Goal: Obtain resource: Download file/media

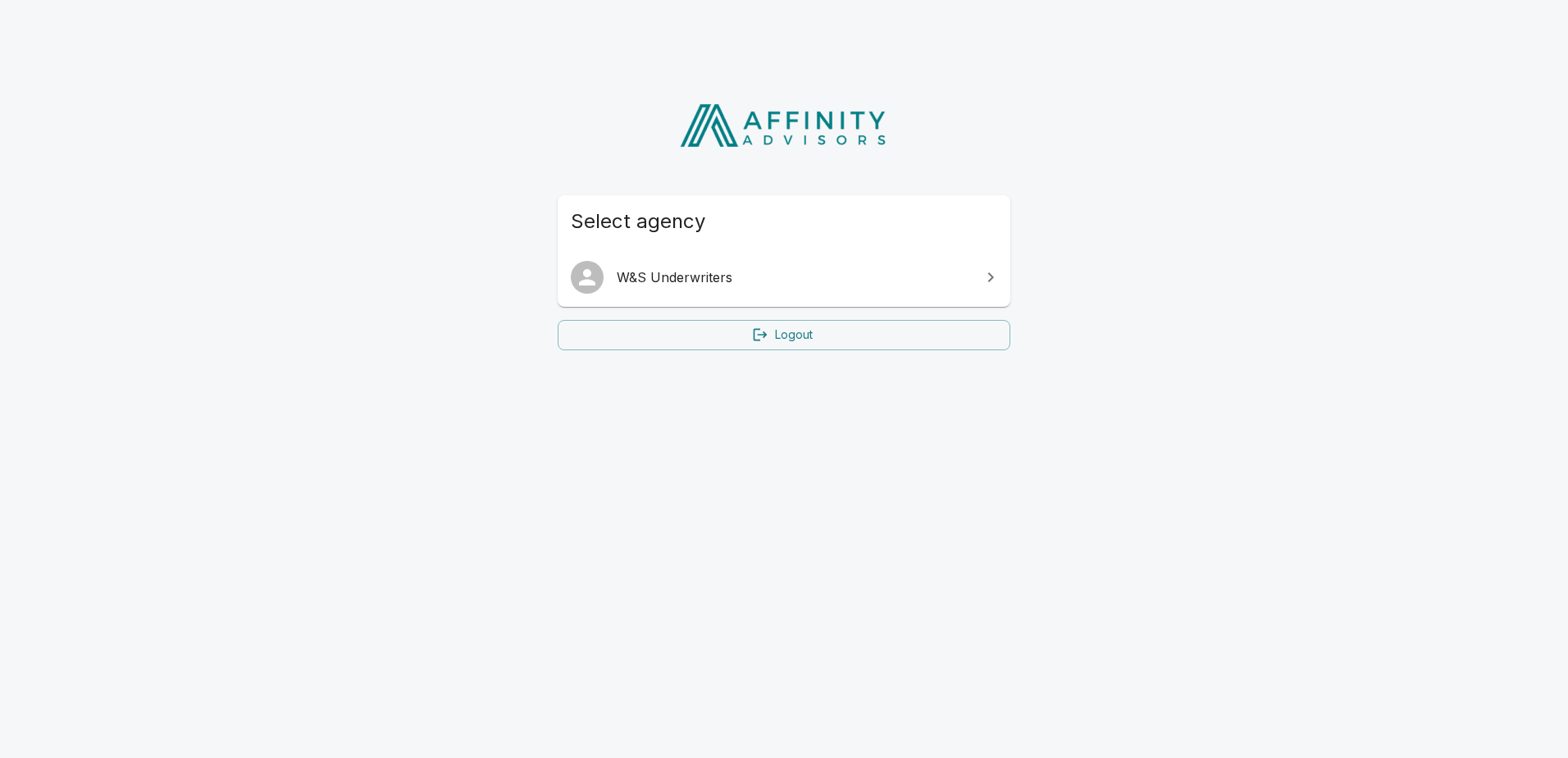
click at [822, 277] on span "W&S Underwriters" at bounding box center [793, 277] width 354 height 20
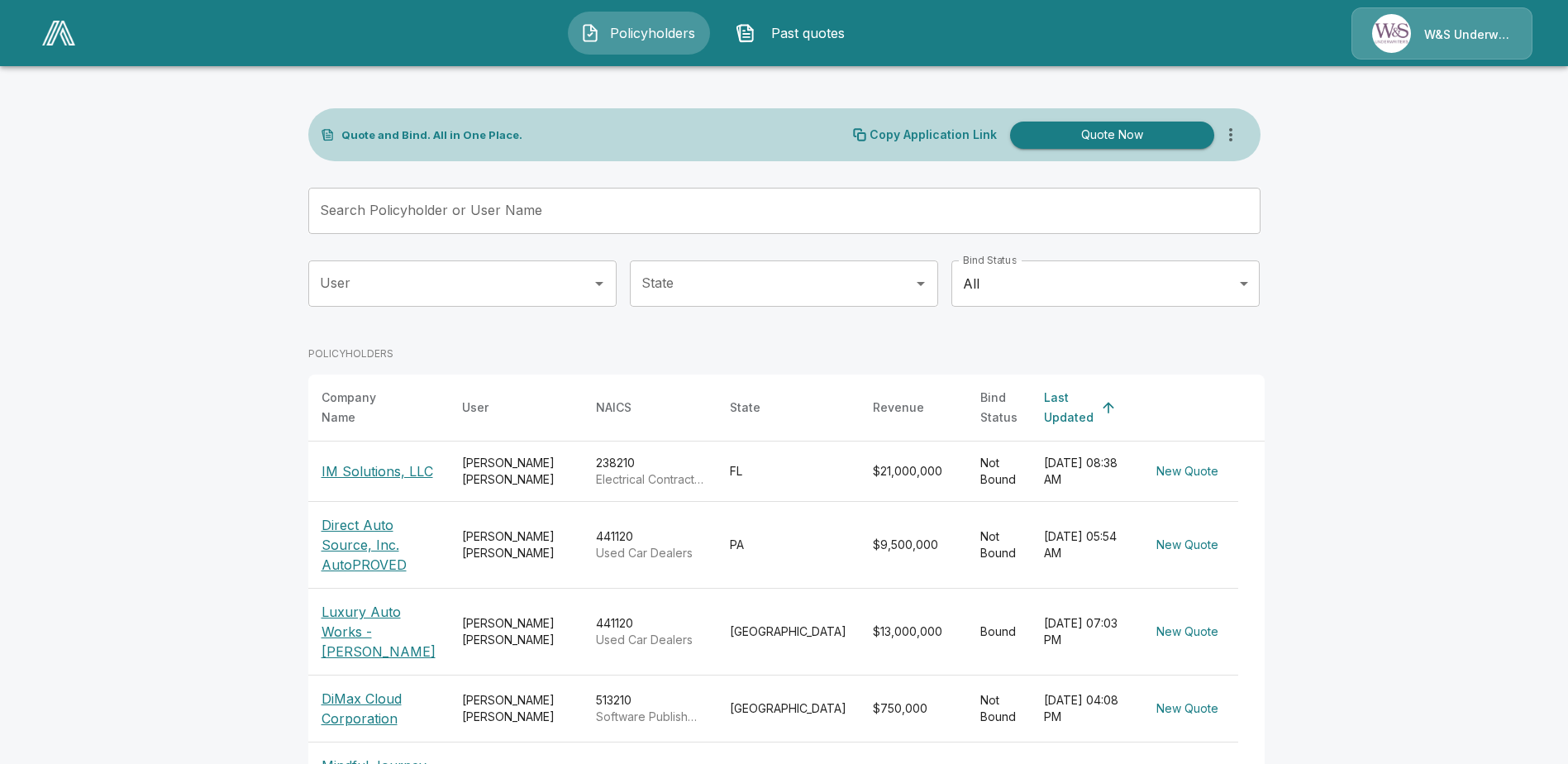
click at [355, 461] on p "IM Solutions, LLC" at bounding box center [377, 471] width 112 height 20
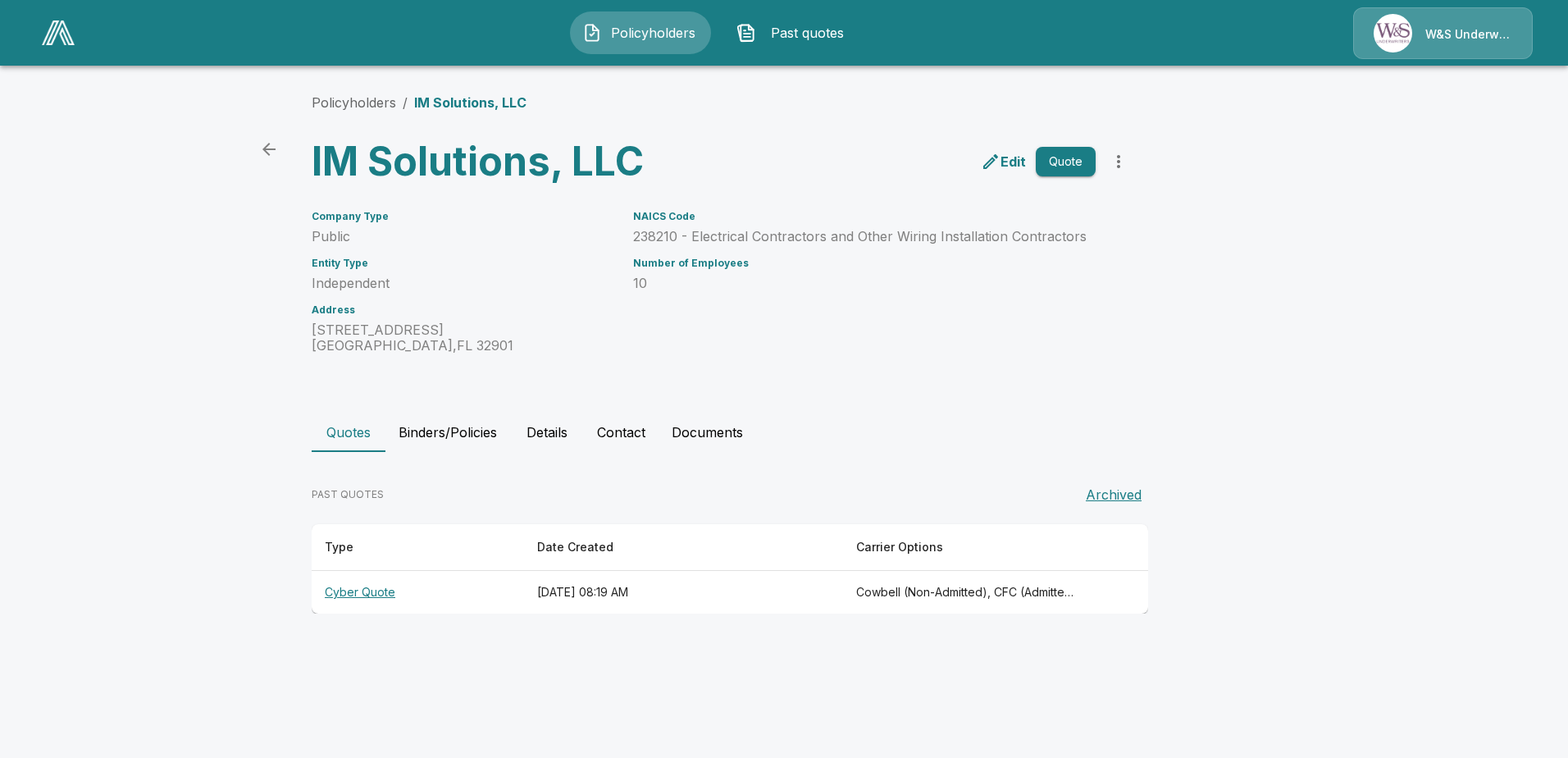
click at [378, 592] on th "Cyber Quote" at bounding box center [418, 592] width 212 height 44
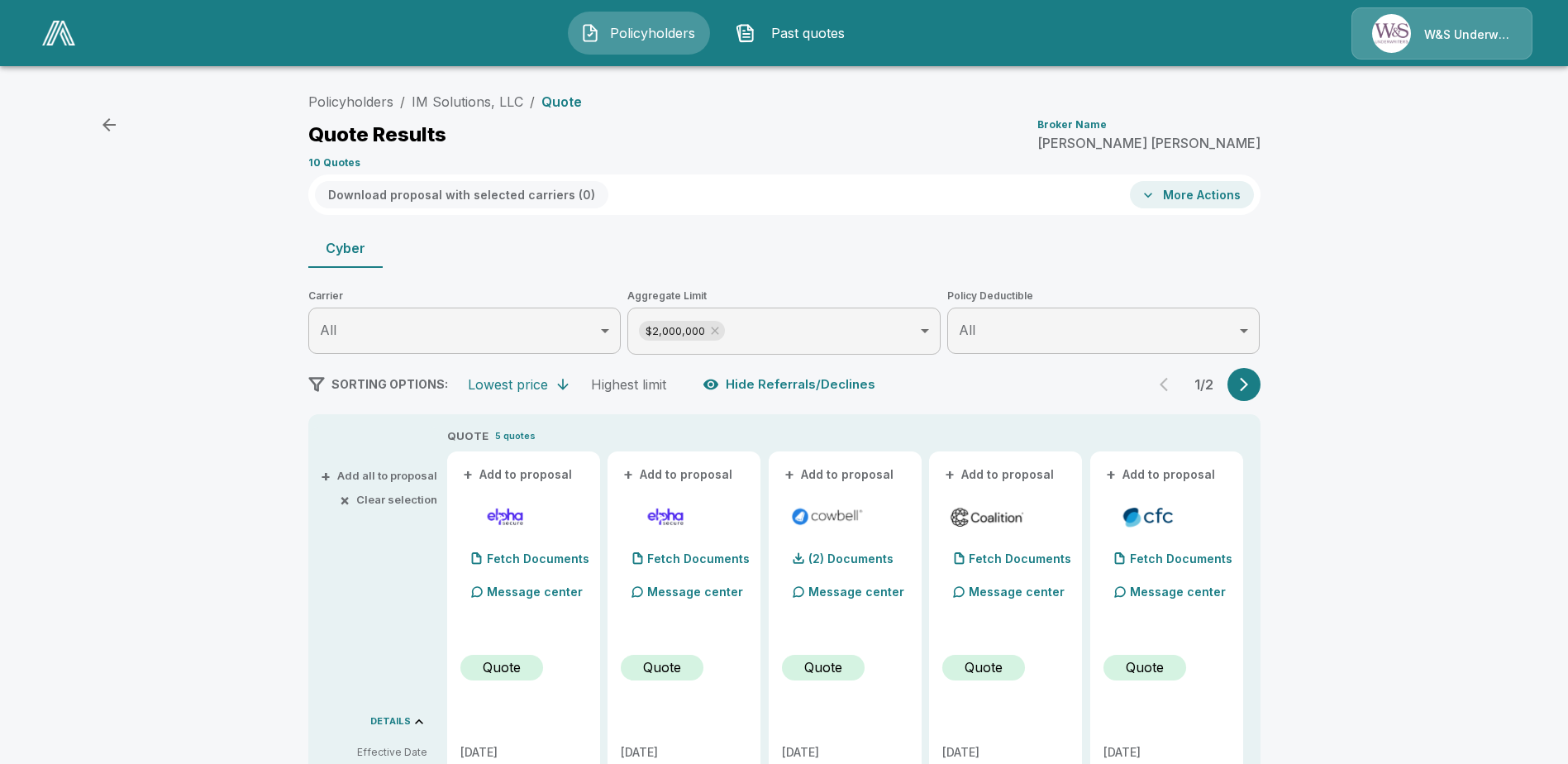
click at [341, 475] on button "+ Add all to proposal" at bounding box center [380, 475] width 113 height 11
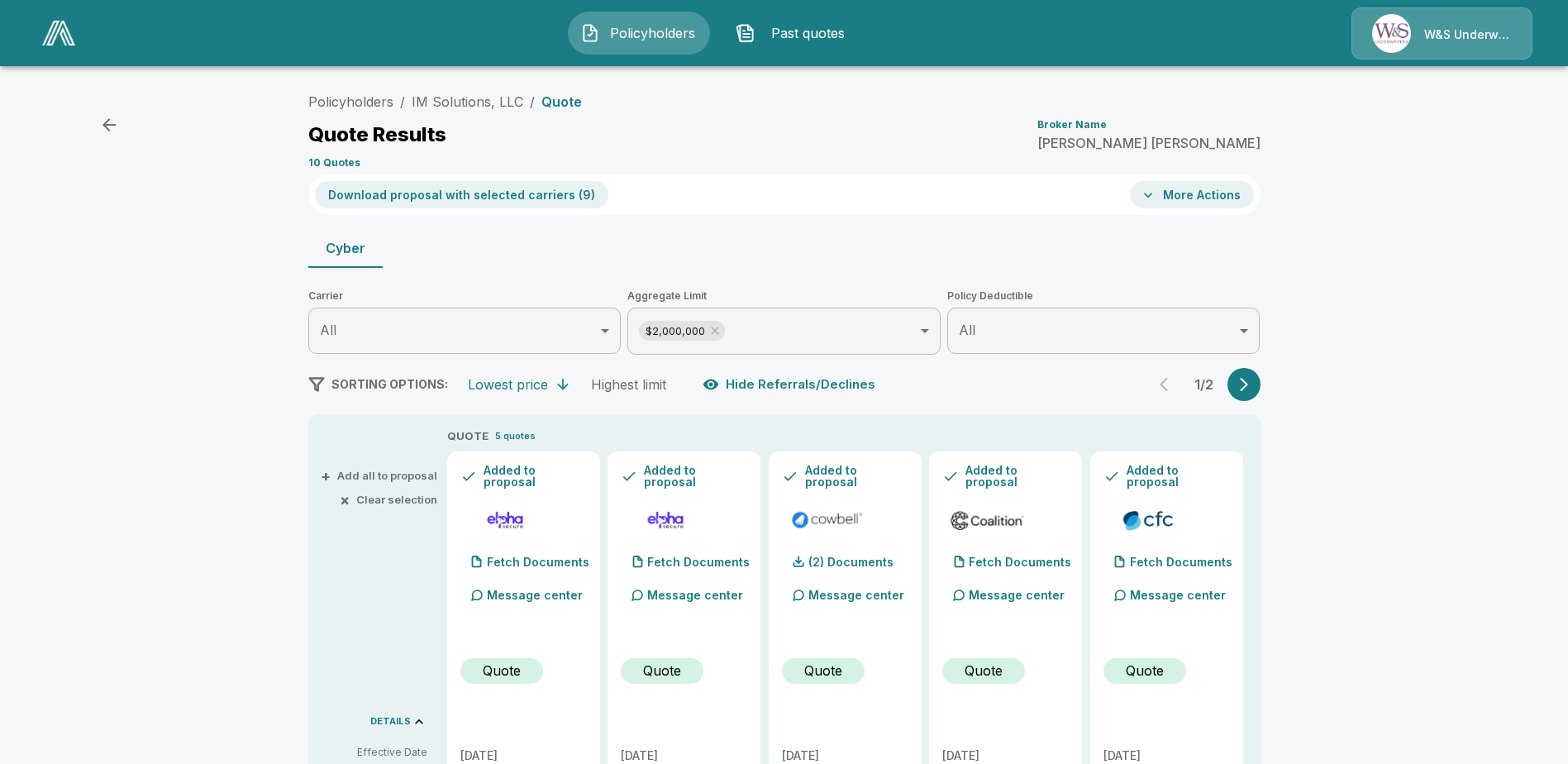
click at [1253, 398] on button "button" at bounding box center [1243, 384] width 33 height 33
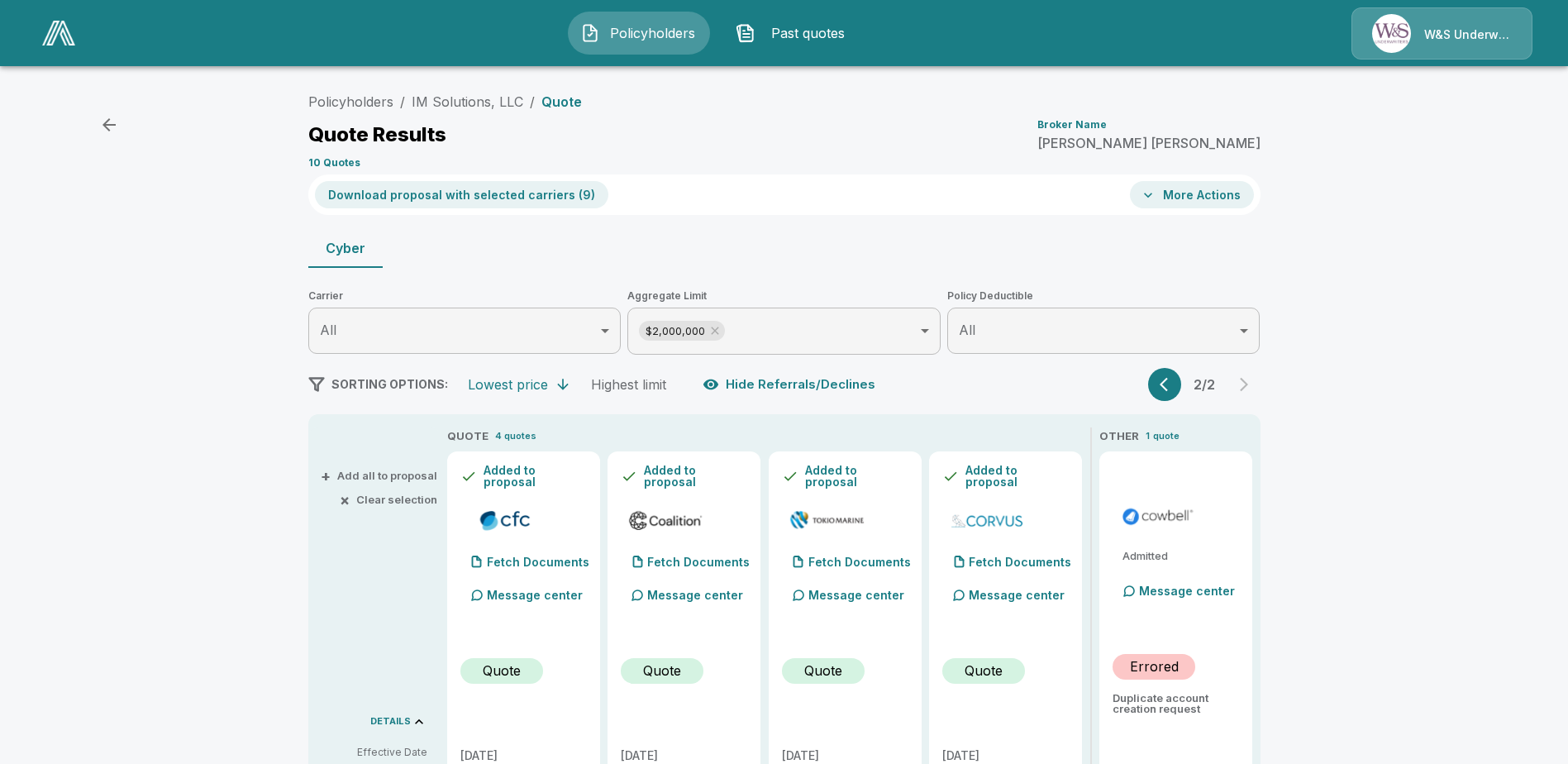
click at [480, 192] on button "Download proposal with selected carriers ( 9 )" at bounding box center [461, 194] width 293 height 27
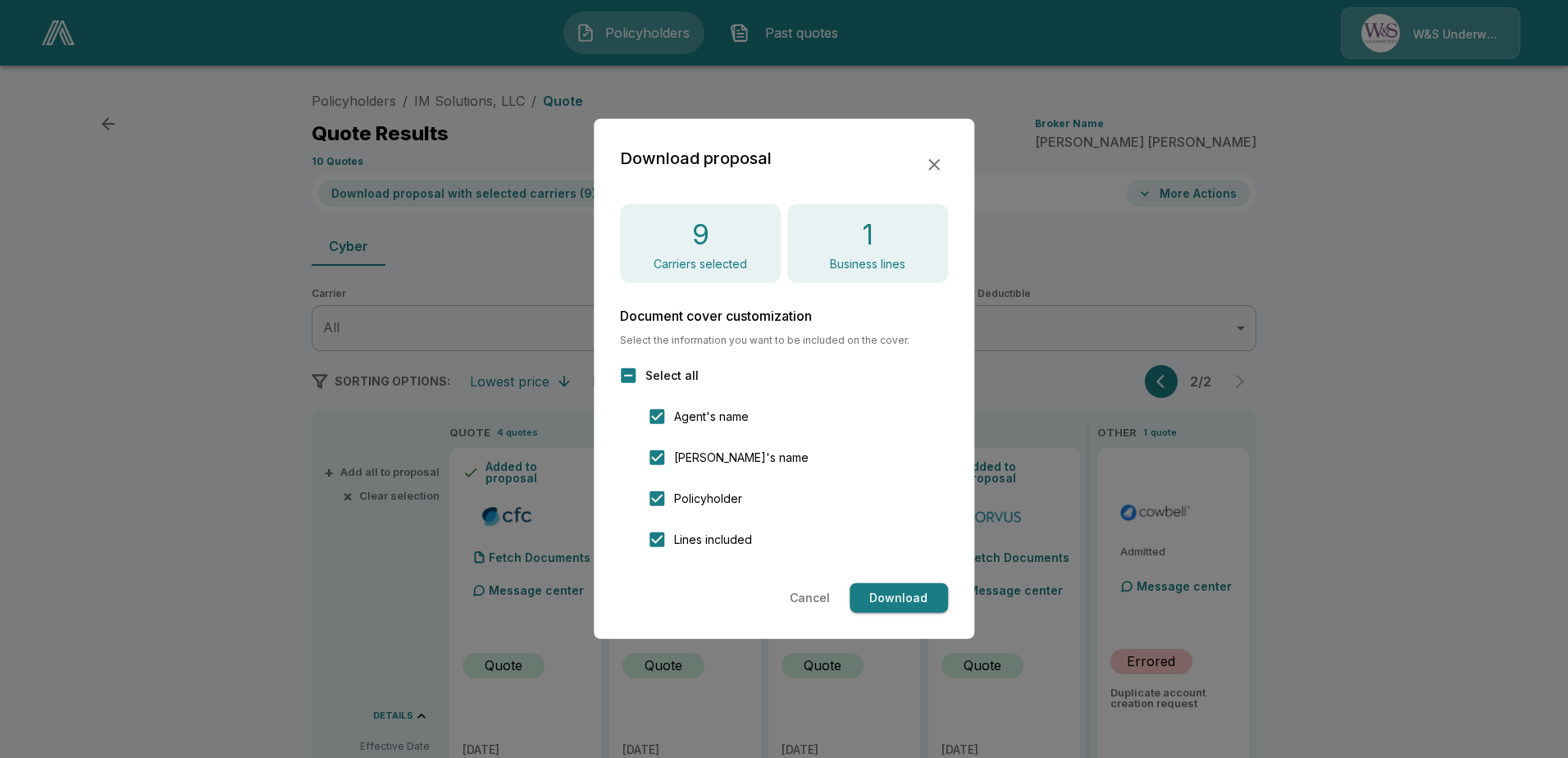
click at [886, 597] on button "Download" at bounding box center [898, 598] width 98 height 31
